Goal: Information Seeking & Learning: Learn about a topic

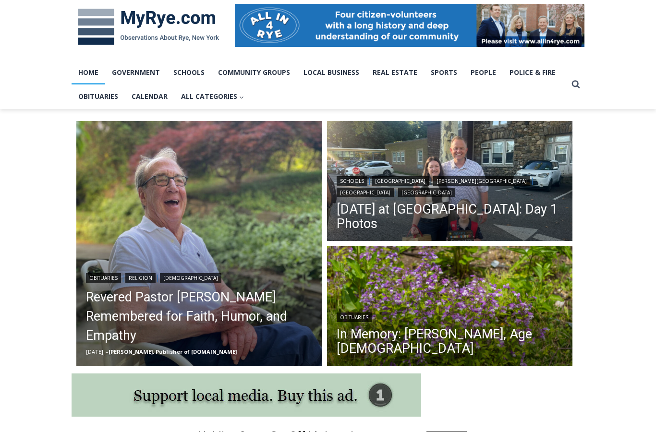
scroll to position [147, 0]
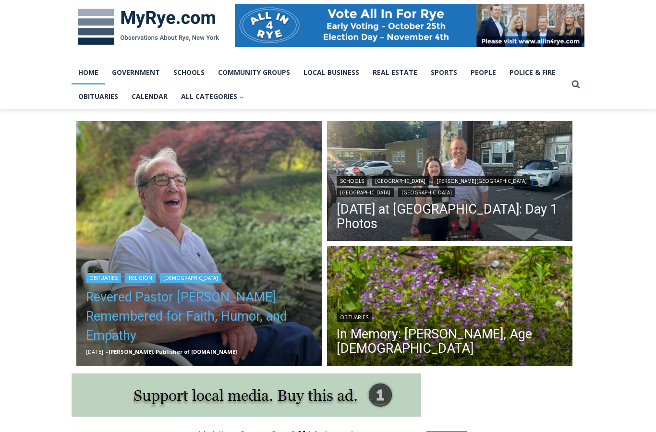
click at [224, 310] on link "Revered Pastor Donald Poole Jr. Remembered for Faith, Humor, and Empathy" at bounding box center [199, 317] width 227 height 58
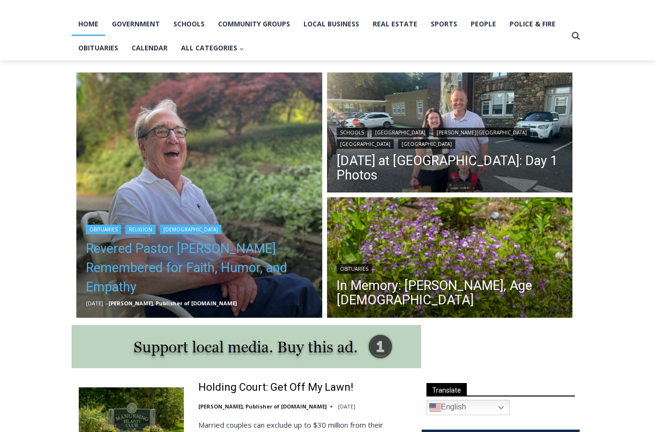
scroll to position [196, 0]
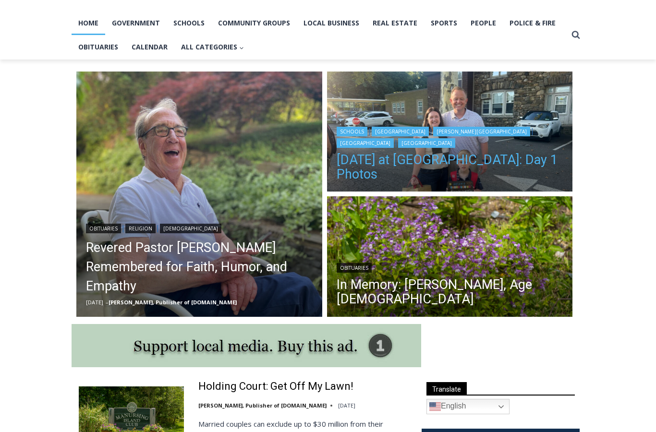
click at [508, 168] on link "[DATE] at [GEOGRAPHIC_DATA]: Day 1 Photos" at bounding box center [450, 167] width 227 height 29
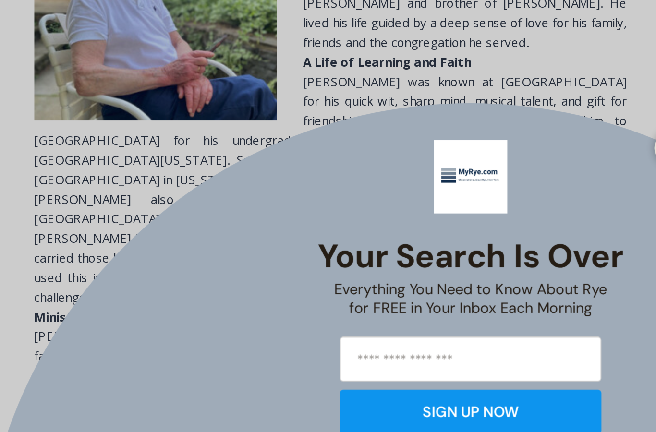
scroll to position [321, 0]
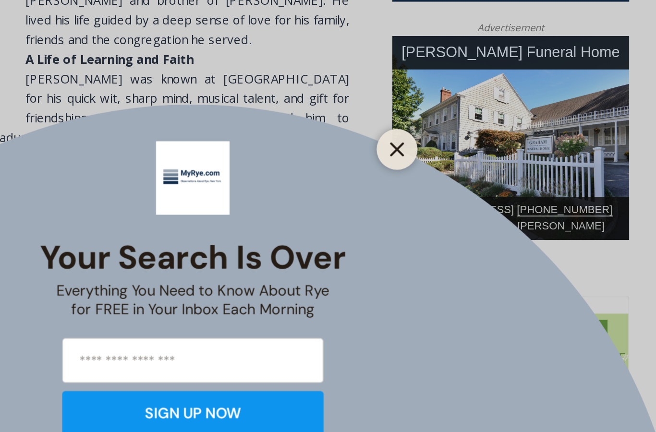
click at [445, 239] on line "Close" at bounding box center [448, 242] width 7 height 7
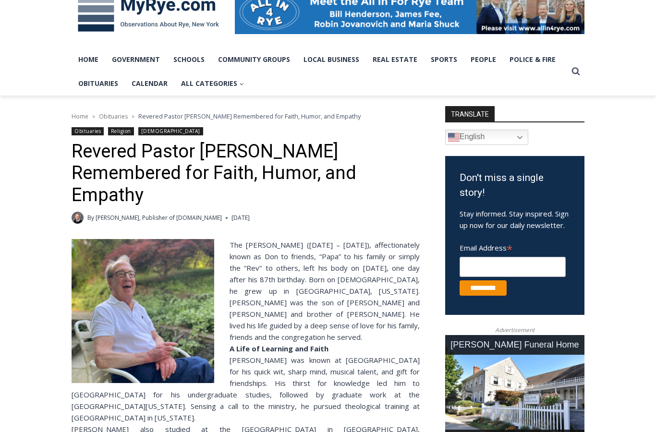
scroll to position [0, 0]
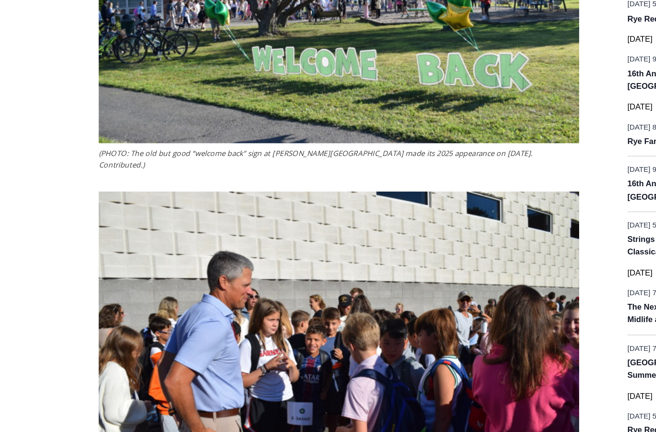
scroll to position [1199, 0]
